Goal: Find specific page/section

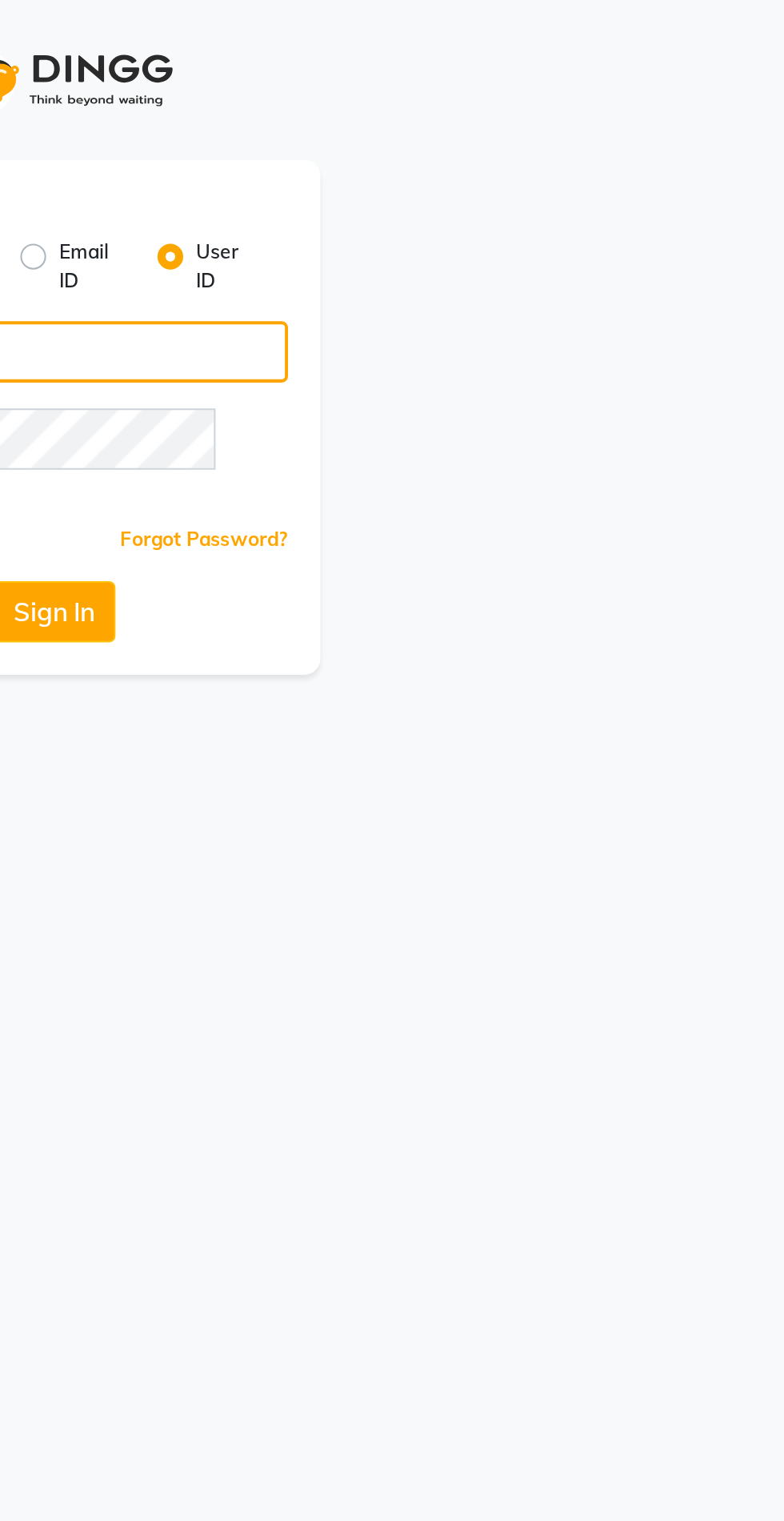
click at [490, 174] on input "Username" at bounding box center [392, 174] width 232 height 30
type input "sevensalon"
click at [361, 288] on button "Sign In" at bounding box center [392, 303] width 60 height 30
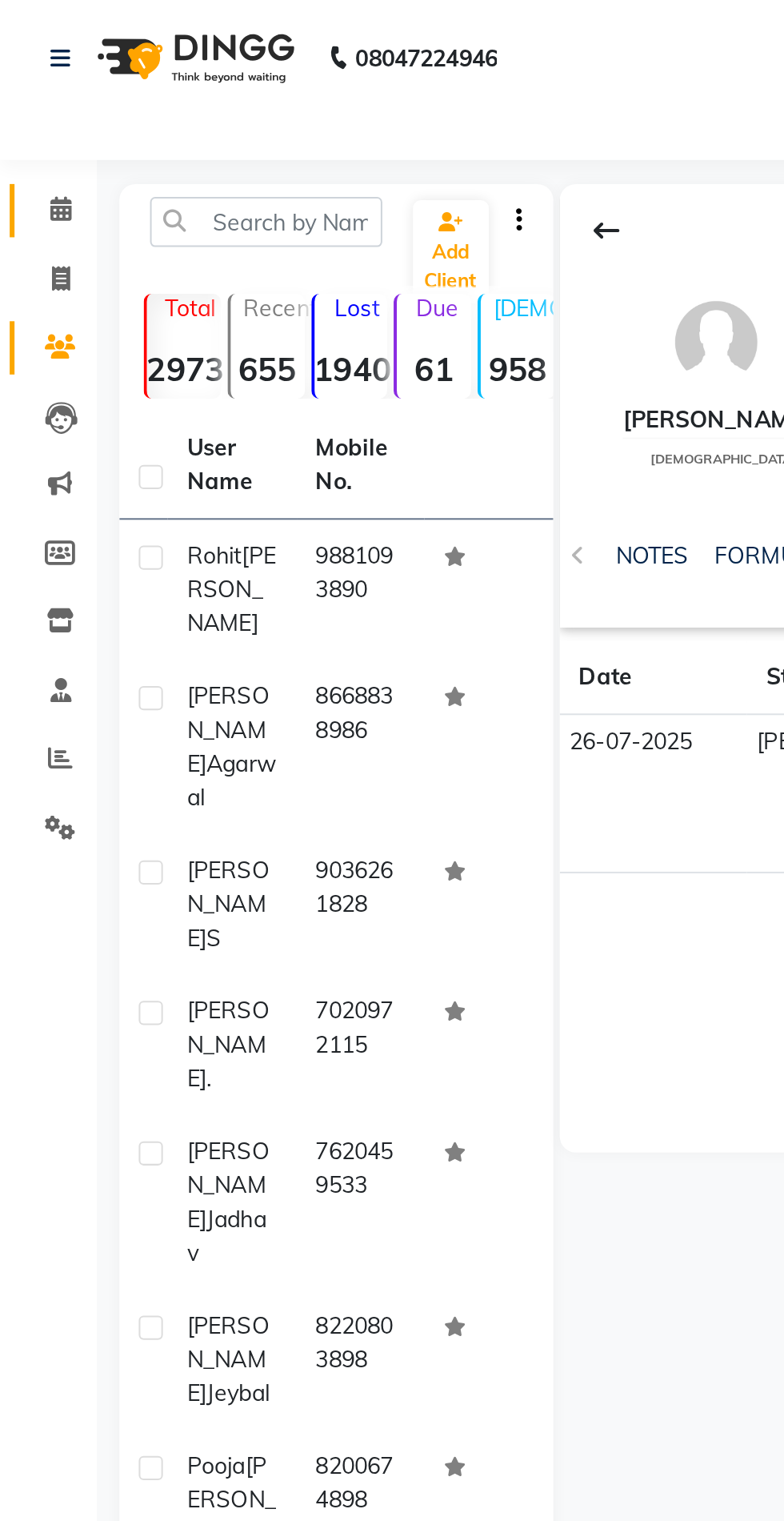
click at [28, 109] on icon at bounding box center [30, 104] width 11 height 12
